Goal: Task Accomplishment & Management: Manage account settings

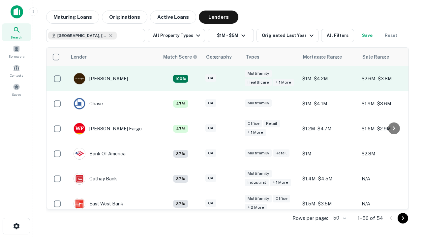
click at [234, 79] on div "CA" at bounding box center [221, 78] width 33 height 9
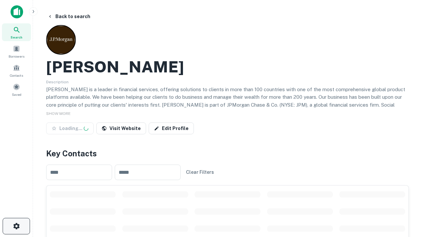
click at [16, 226] on icon "button" at bounding box center [17, 226] width 8 height 8
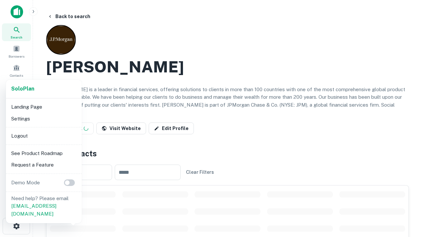
click at [43, 136] on li "Logout" at bounding box center [44, 136] width 70 height 12
